Goal: Find specific page/section: Find specific page/section

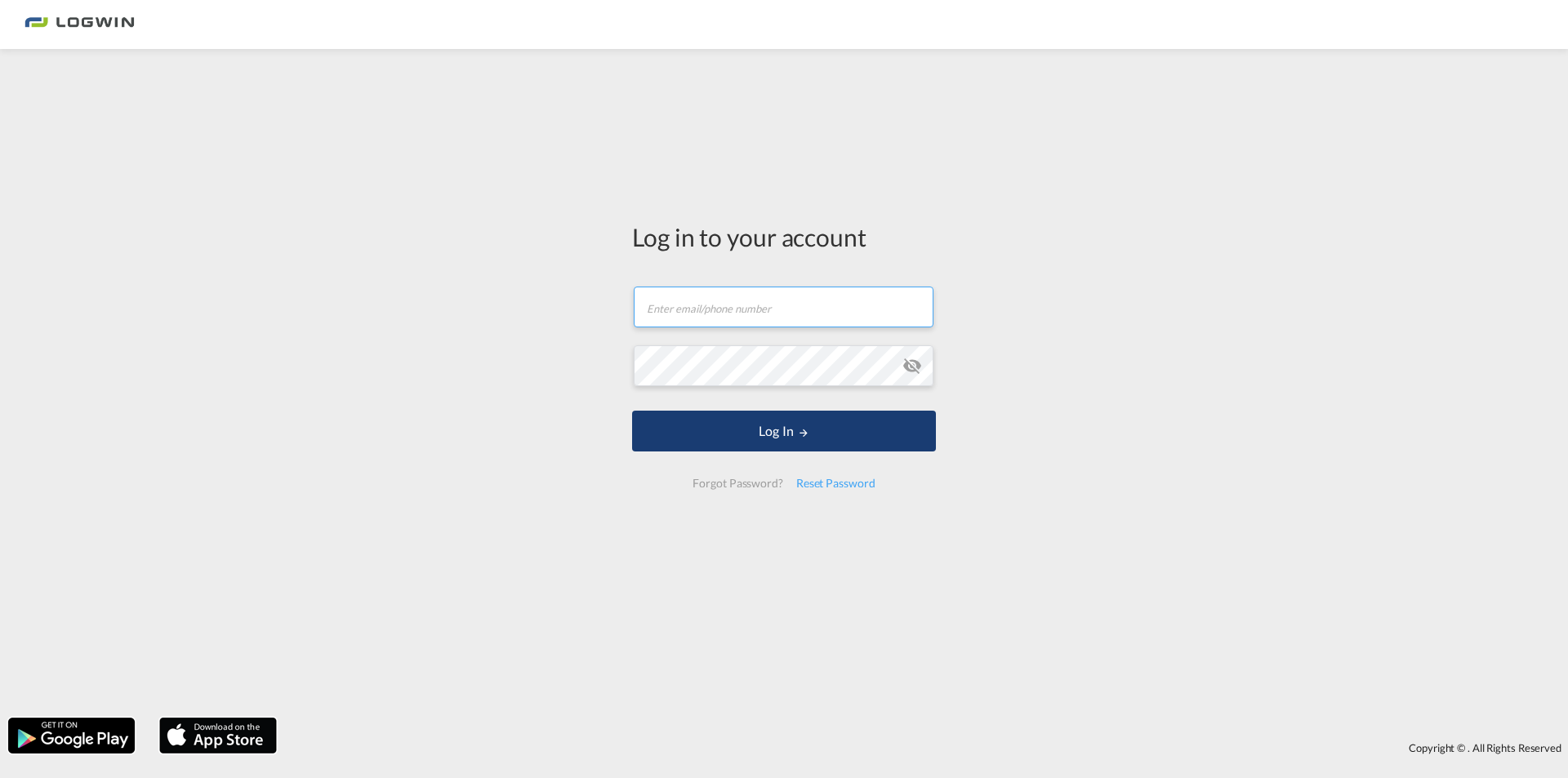
type input "[PERSON_NAME][EMAIL_ADDRESS][PERSON_NAME][DOMAIN_NAME]"
click at [773, 435] on button "Log In" at bounding box center [784, 431] width 304 height 41
